Goal: Find contact information: Find contact information

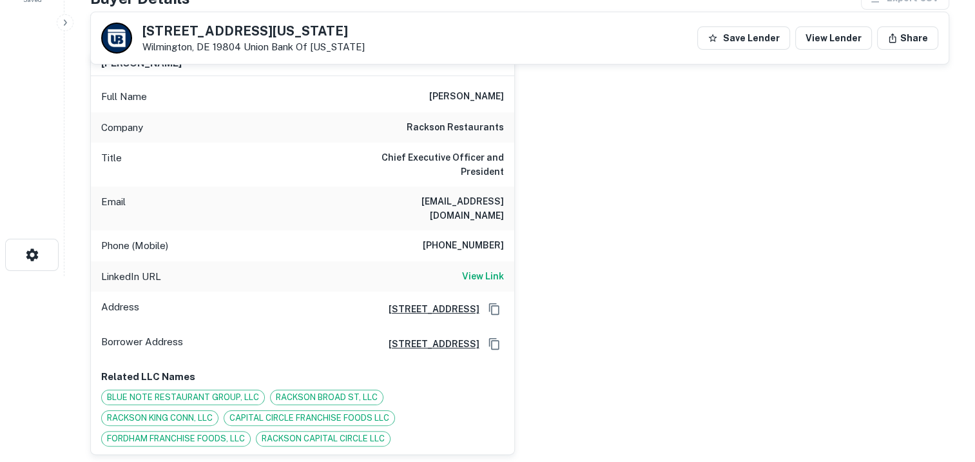
scroll to position [258, 0]
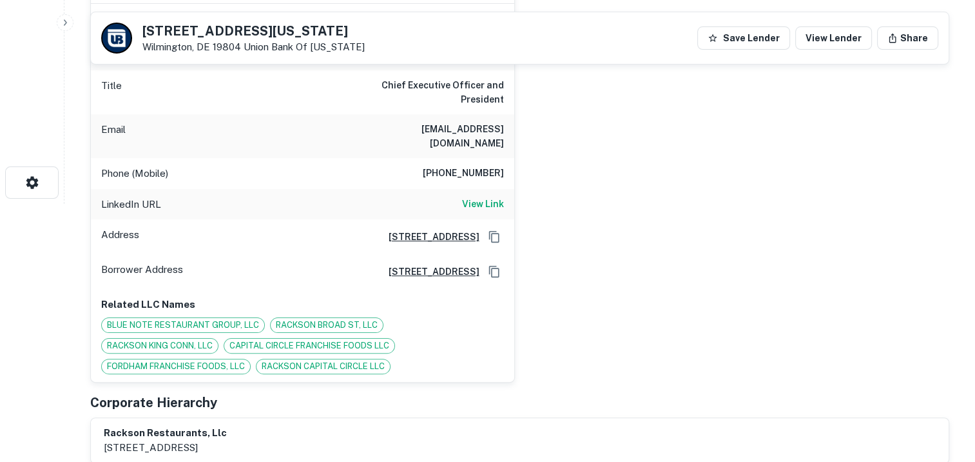
drag, startPoint x: 504, startPoint y: 126, endPoint x: 353, endPoint y: 130, distance: 151.5
click at [353, 130] on div "Email cjohnson@racksonrestaurants.com" at bounding box center [303, 136] width 424 height 44
drag, startPoint x: 353, startPoint y: 130, endPoint x: 371, endPoint y: 132, distance: 18.7
copy h6 "cjohnson@racksonrestaurants.com"
